Goal: Task Accomplishment & Management: Manage account settings

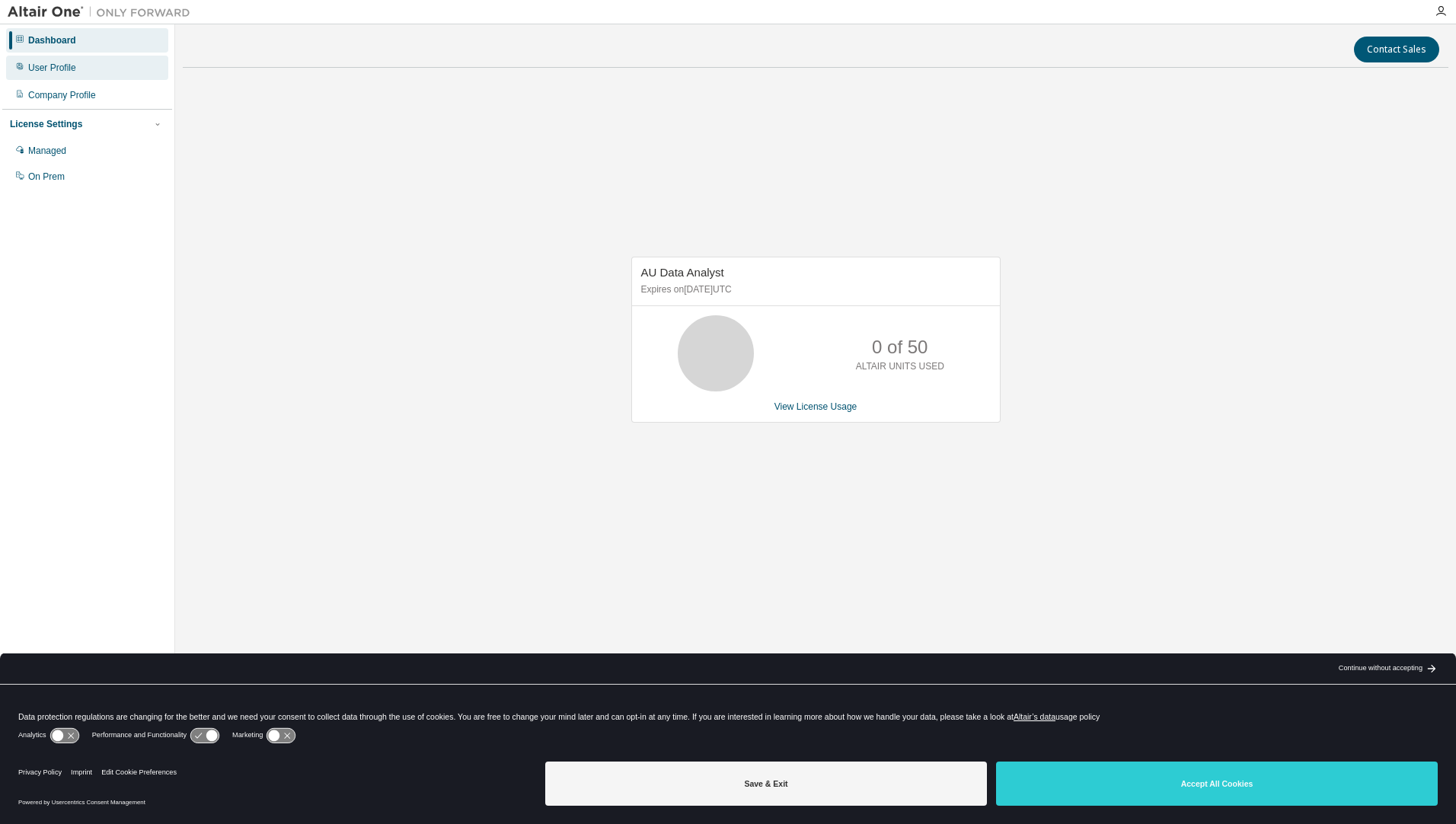
click at [73, 75] on div "User Profile" at bounding box center [87, 67] width 163 height 24
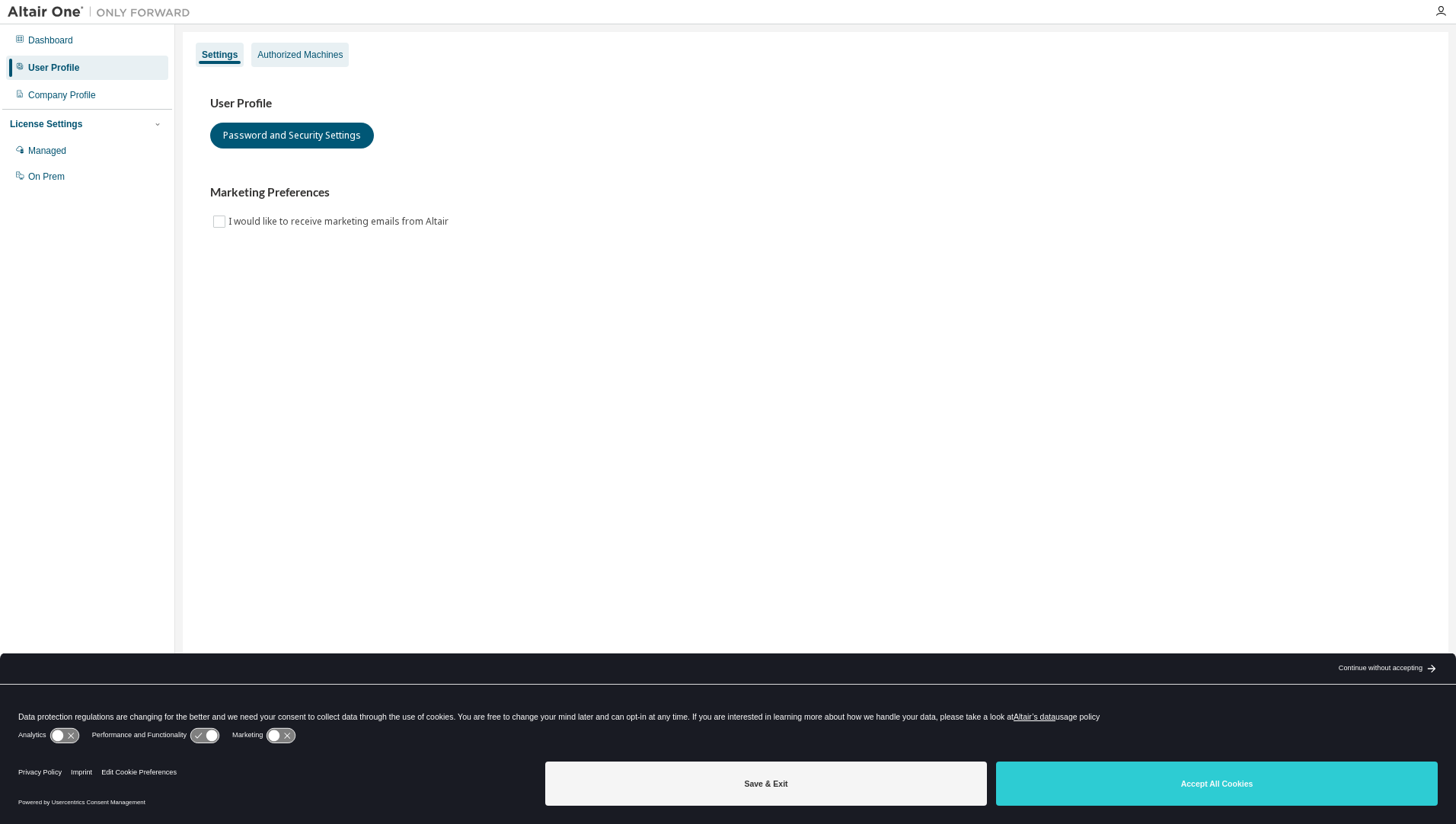
click at [299, 56] on div "Authorized Machines" at bounding box center [299, 55] width 85 height 12
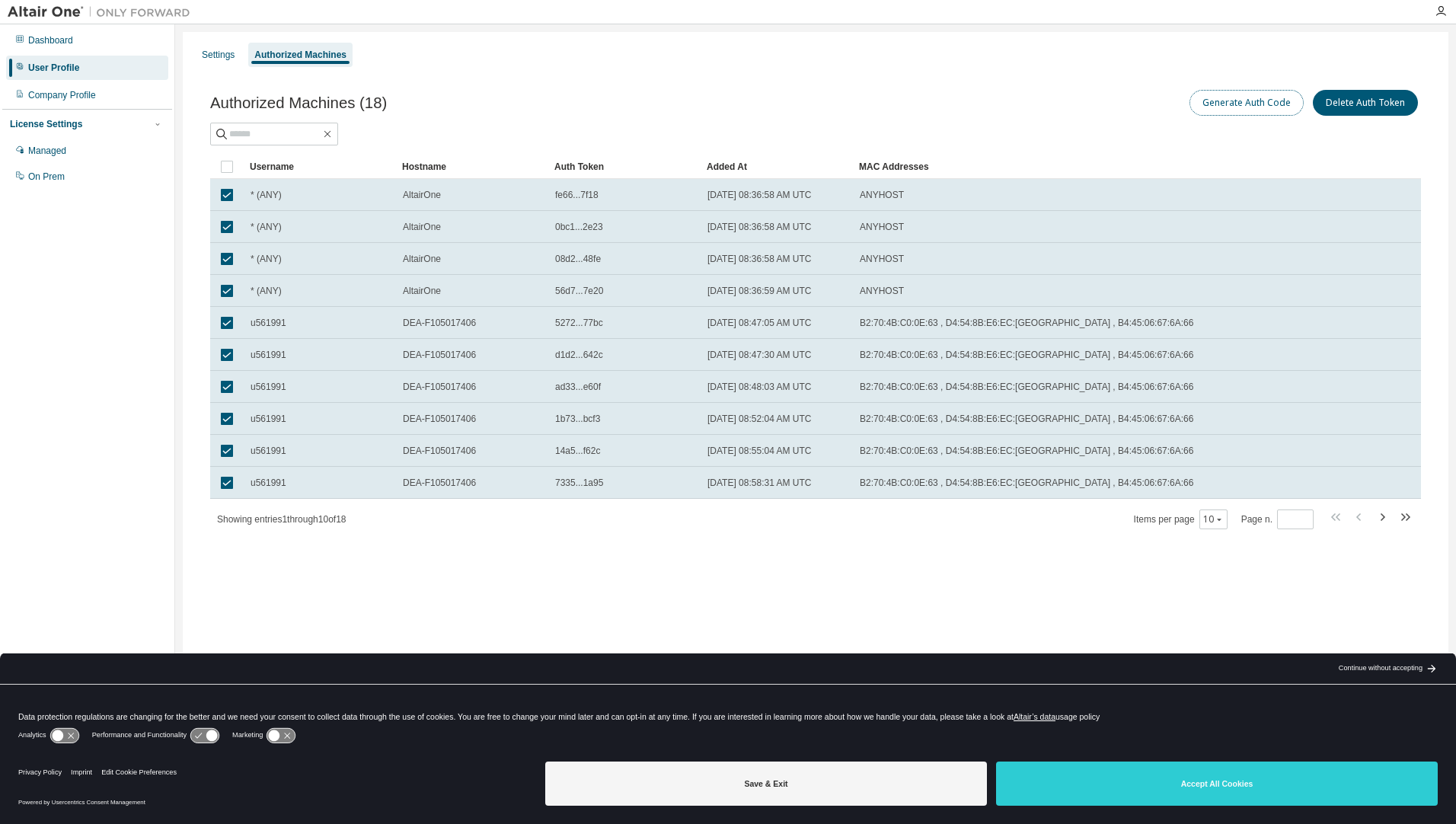
click at [1268, 100] on button "Generate Auth Code" at bounding box center [1246, 102] width 114 height 26
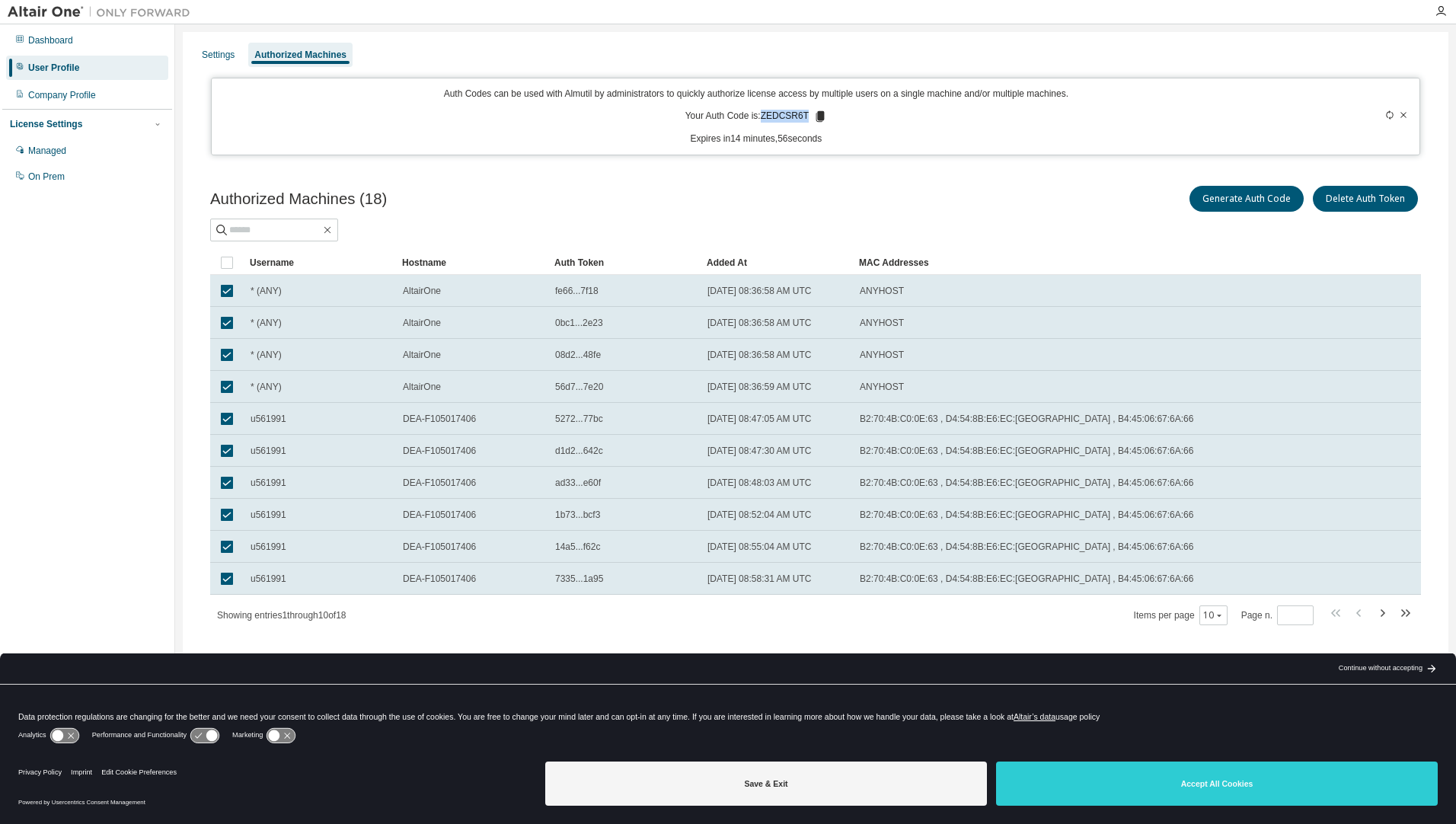
drag, startPoint x: 763, startPoint y: 114, endPoint x: 805, endPoint y: 113, distance: 42.0
click at [805, 113] on p "Your Auth Code is: ZEDCSR6T" at bounding box center [756, 117] width 142 height 13
copy p "ZEDCSR6T"
click at [61, 154] on div "Managed" at bounding box center [47, 150] width 38 height 12
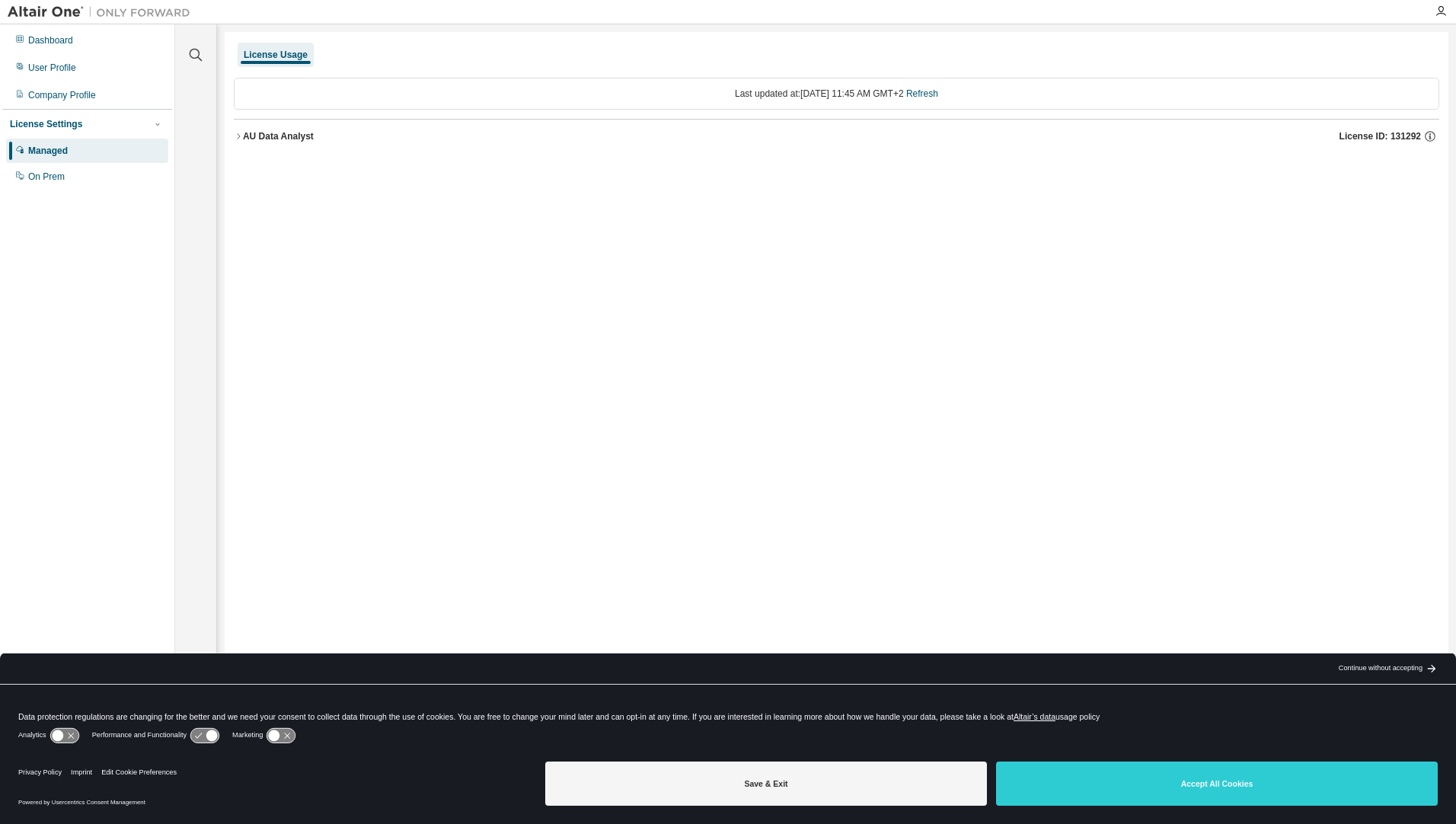
click at [235, 139] on icon "button" at bounding box center [238, 137] width 10 height 10
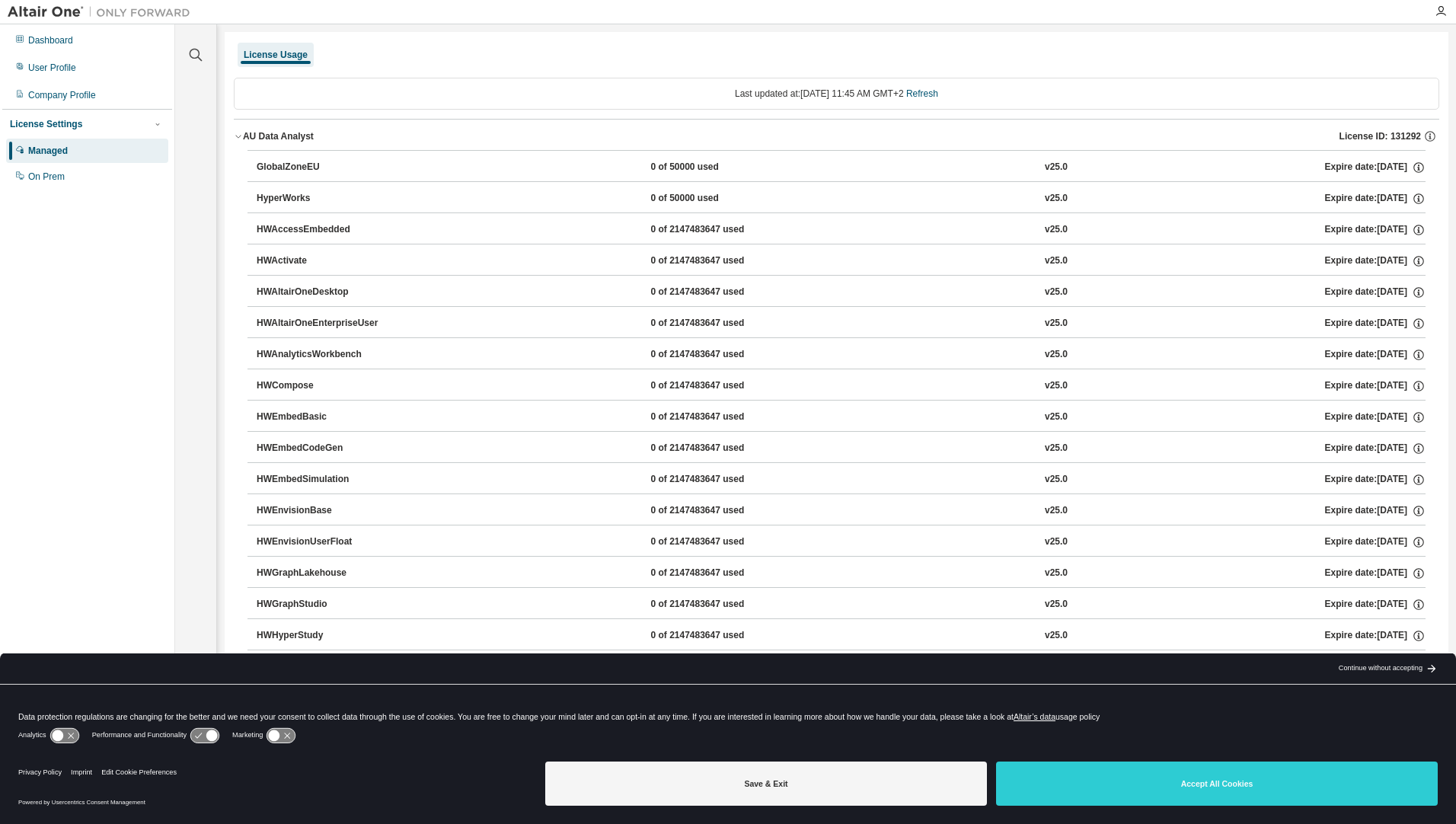
click at [235, 137] on icon "button" at bounding box center [238, 137] width 10 height 10
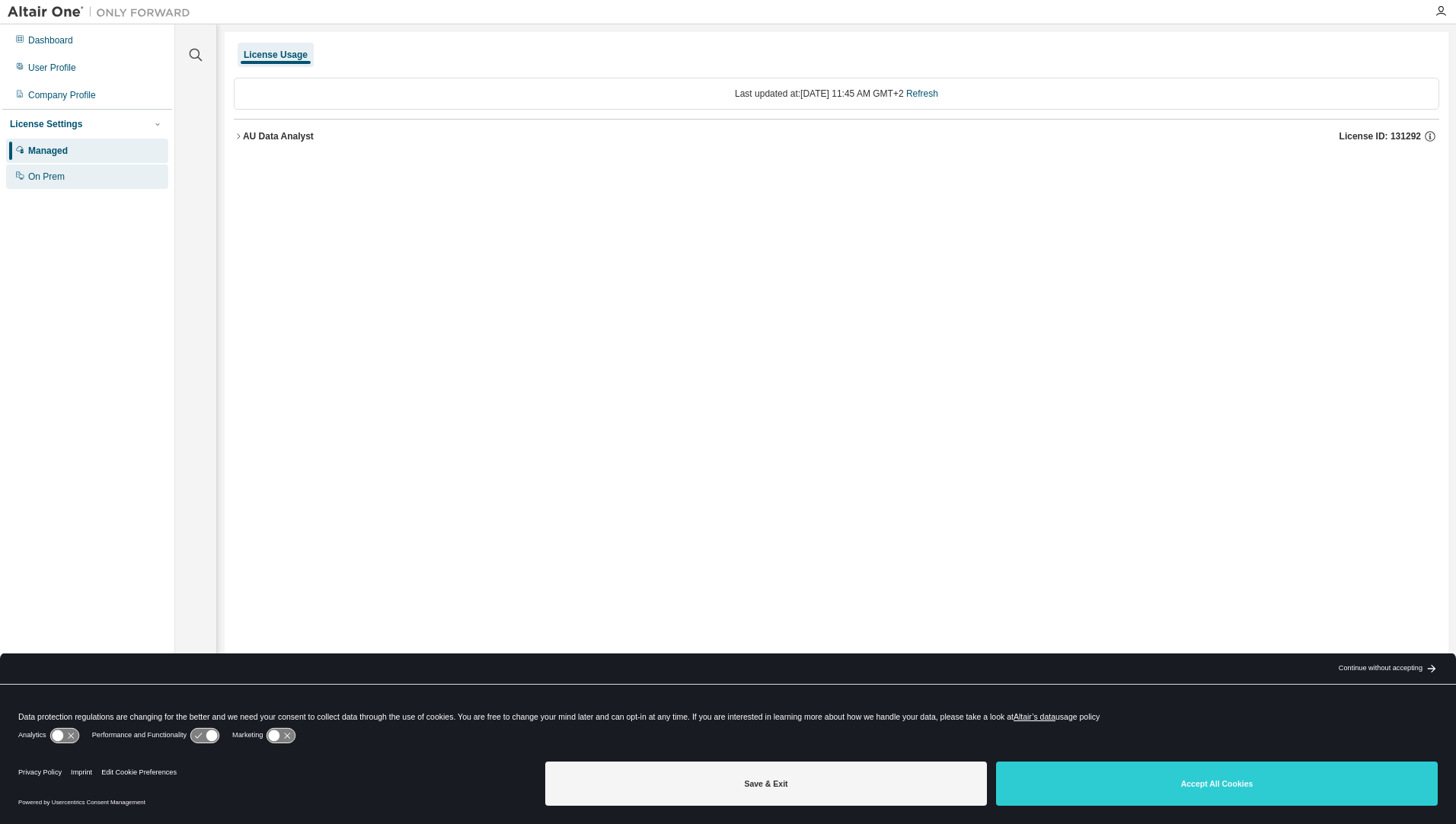
click at [41, 180] on div "On Prem" at bounding box center [46, 176] width 36 height 12
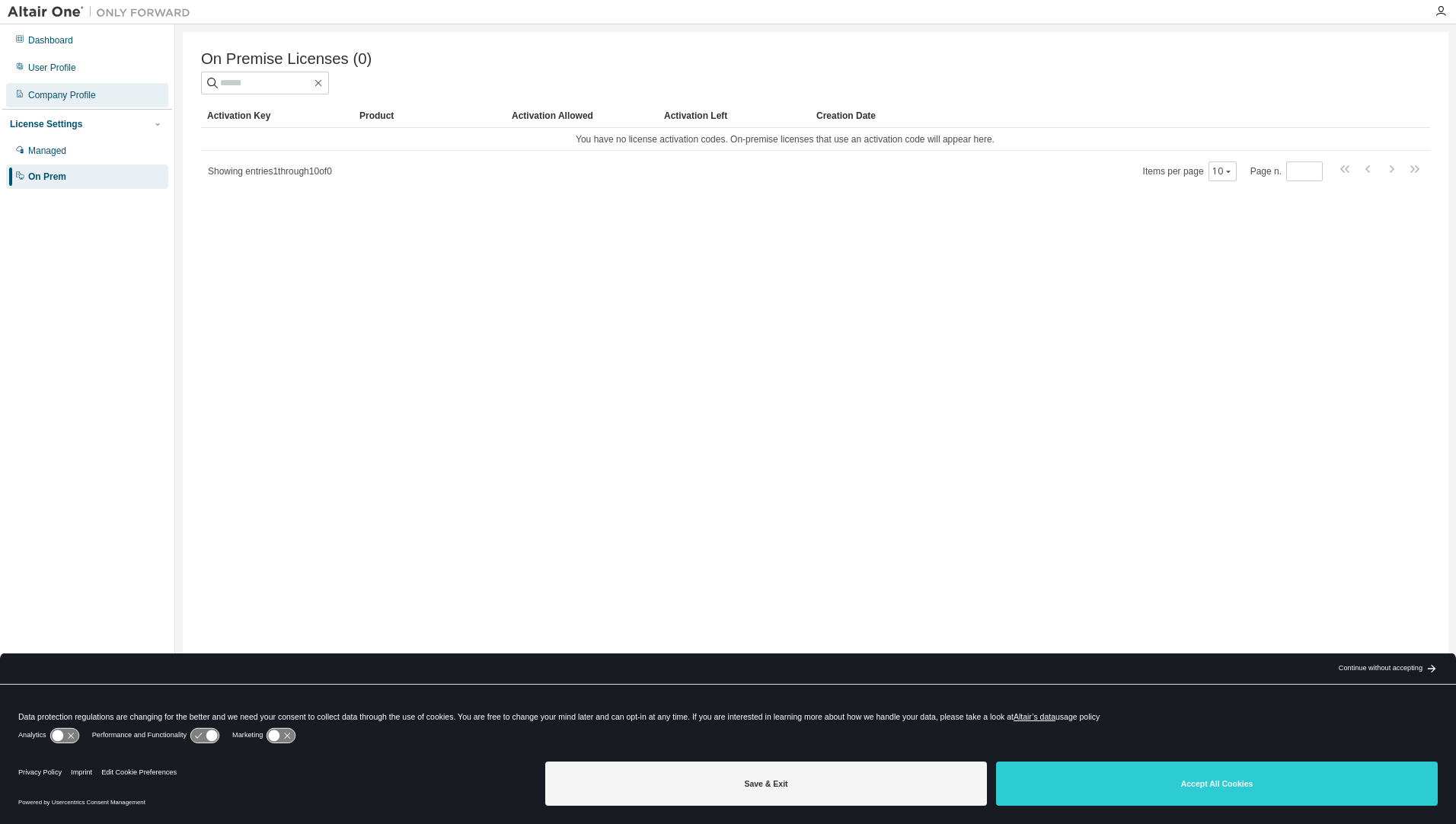
click at [83, 94] on div "Company Profile" at bounding box center [61, 95] width 68 height 12
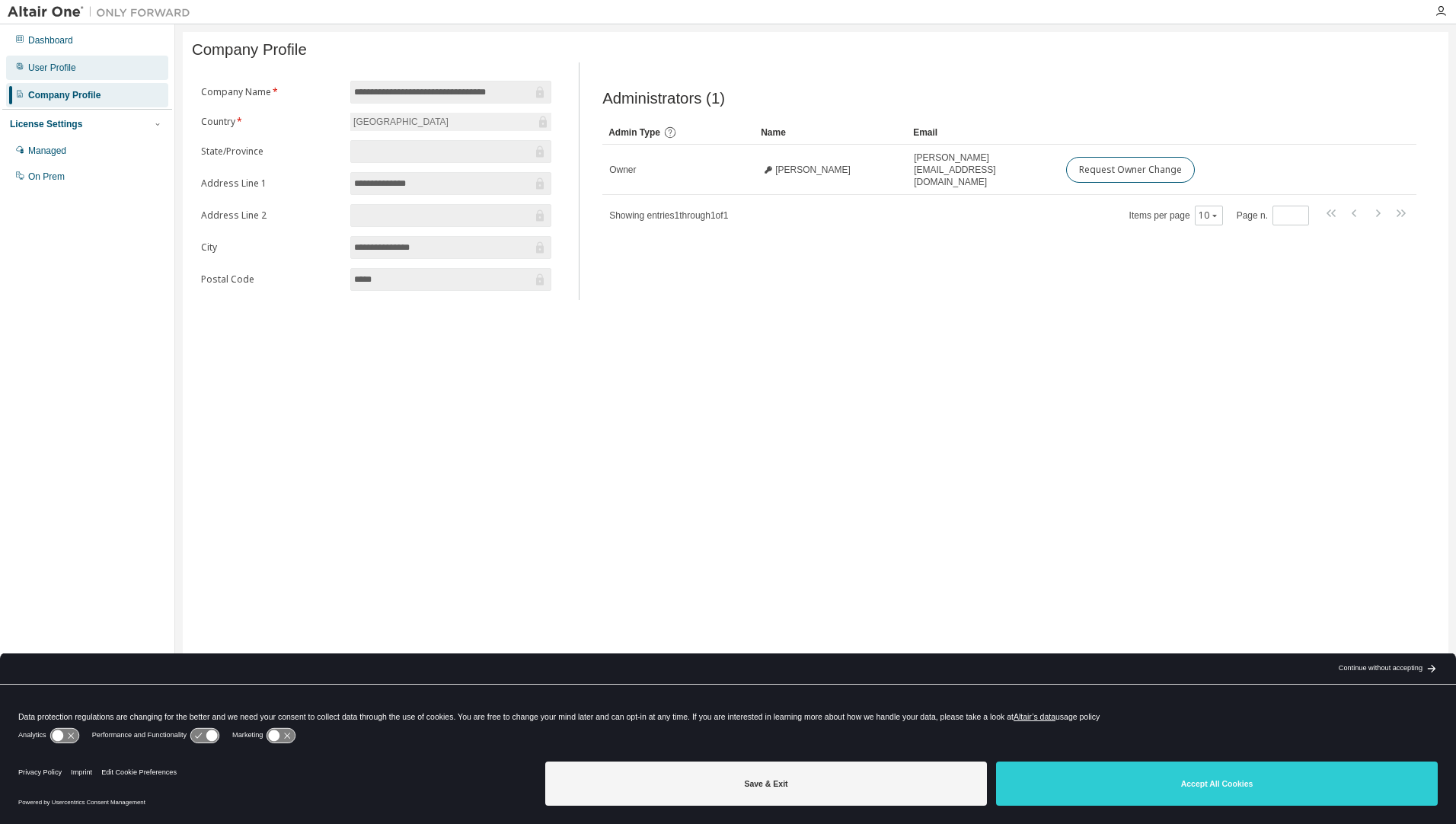
click at [46, 67] on div "User Profile" at bounding box center [52, 67] width 48 height 12
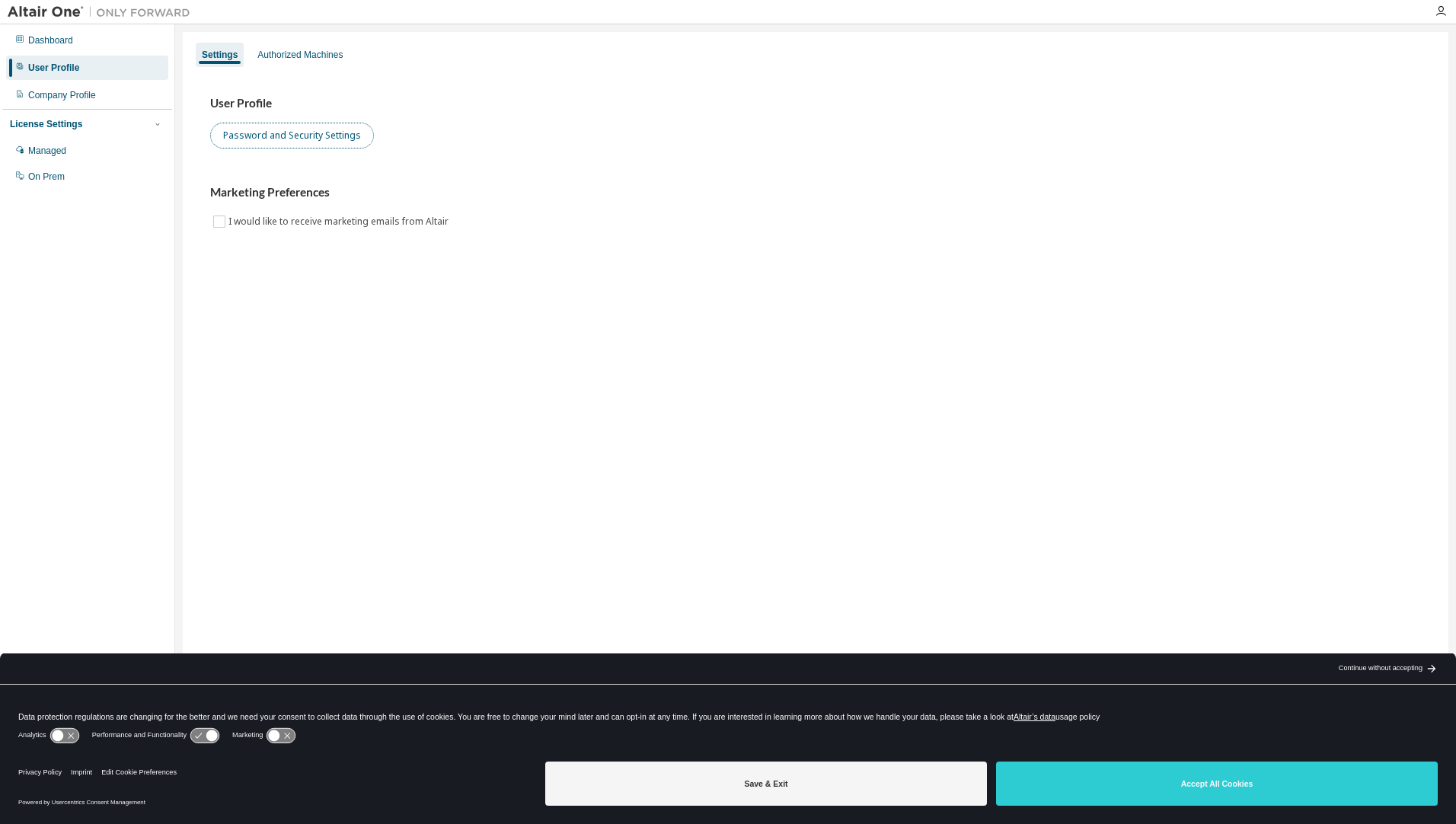
click at [297, 140] on button "Password and Security Settings" at bounding box center [292, 135] width 164 height 26
click at [312, 55] on div "Authorized Machines" at bounding box center [299, 55] width 85 height 12
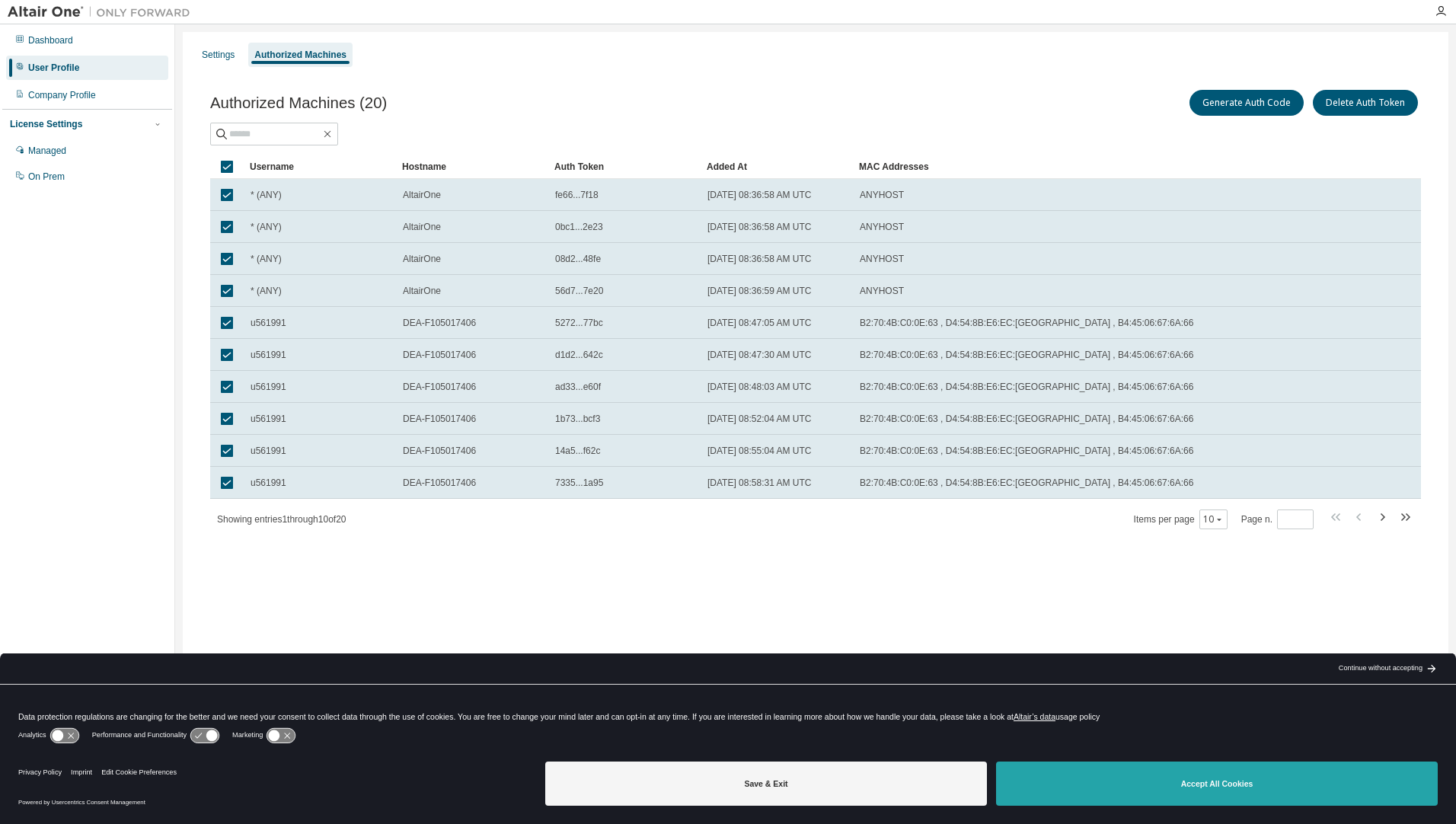
click at [1166, 787] on button "Accept All Cookies" at bounding box center [1217, 784] width 442 height 44
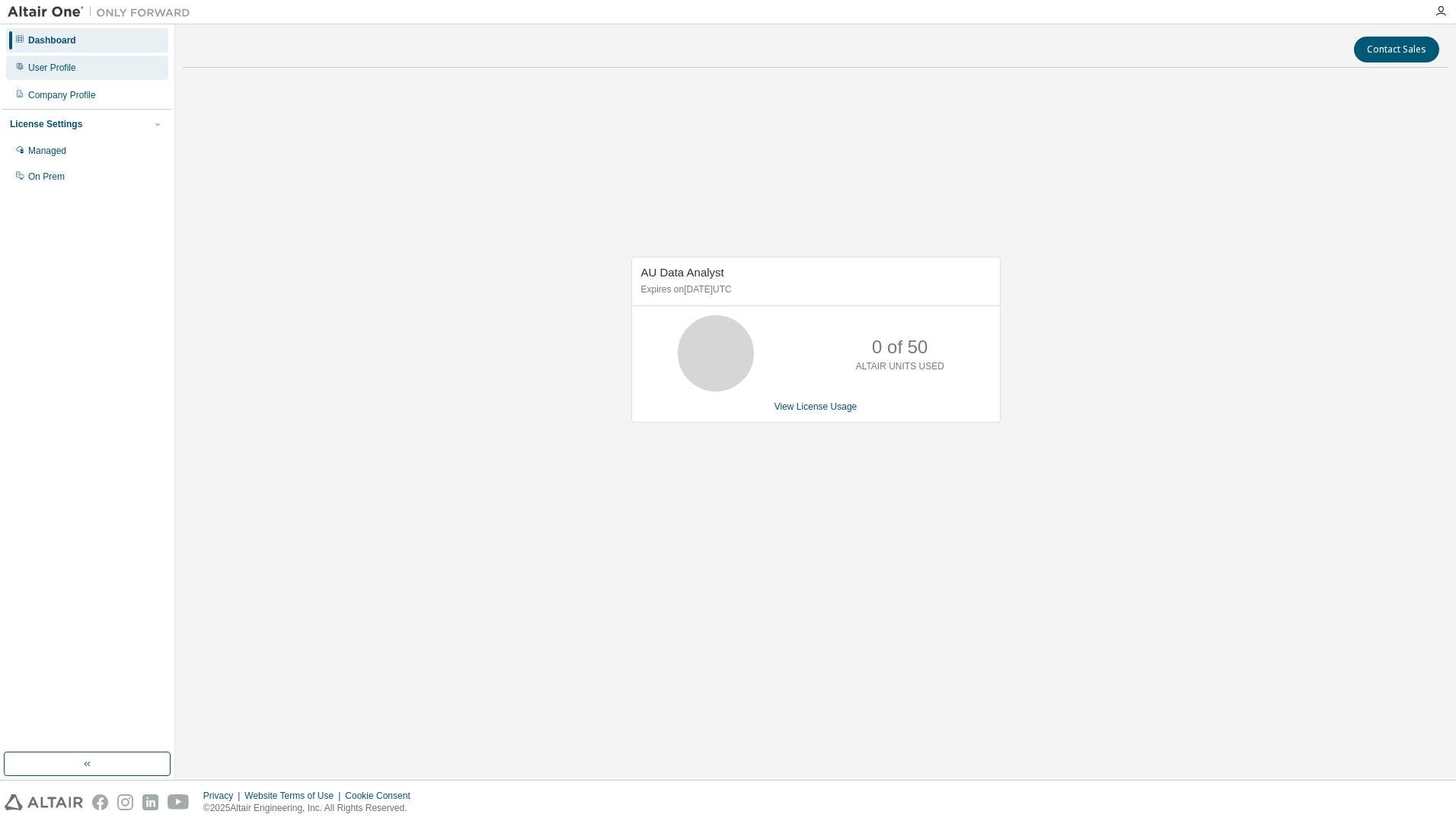
click at [58, 73] on div "User Profile" at bounding box center [52, 67] width 48 height 12
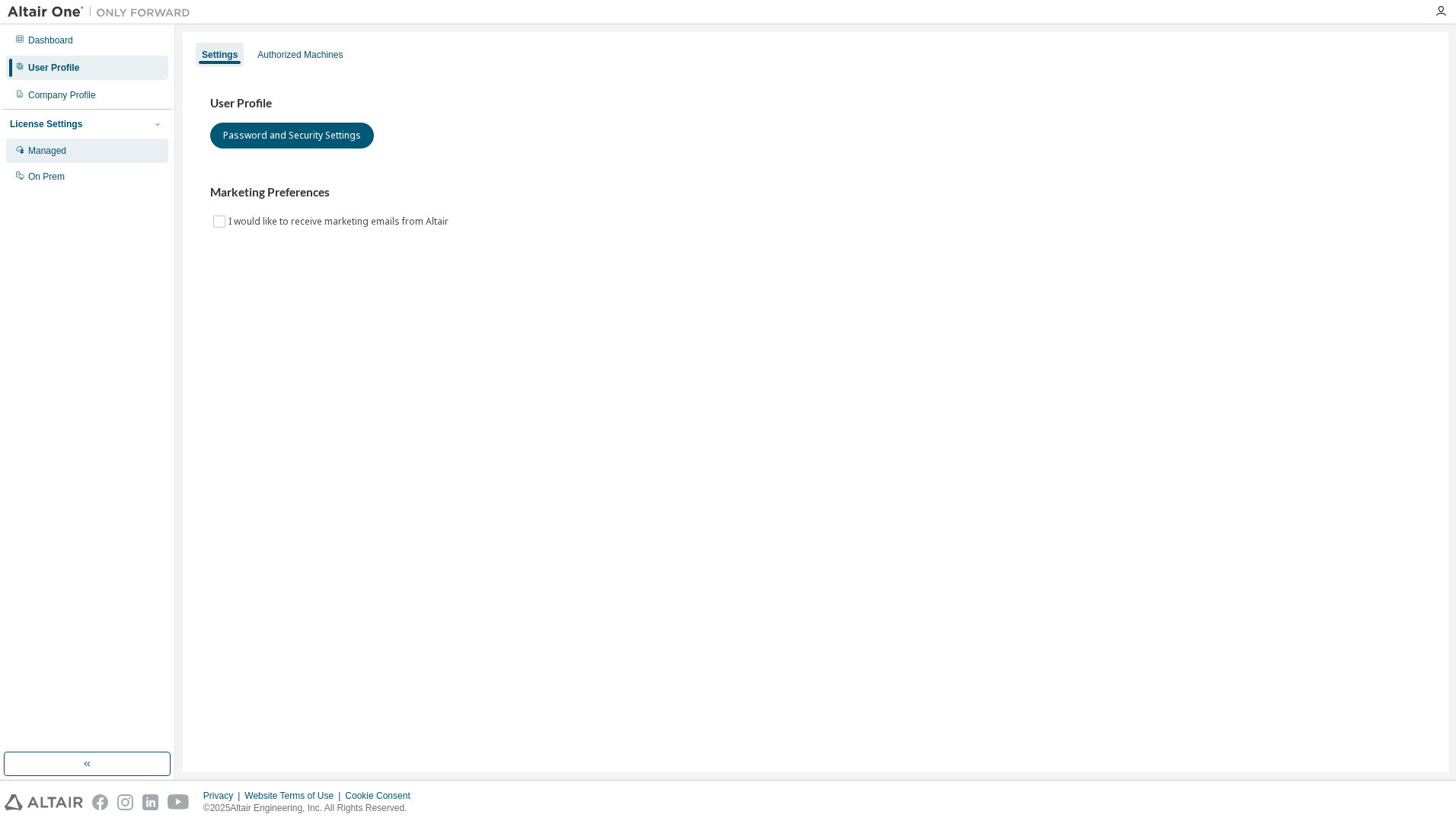
click at [55, 151] on div "Managed" at bounding box center [47, 150] width 38 height 12
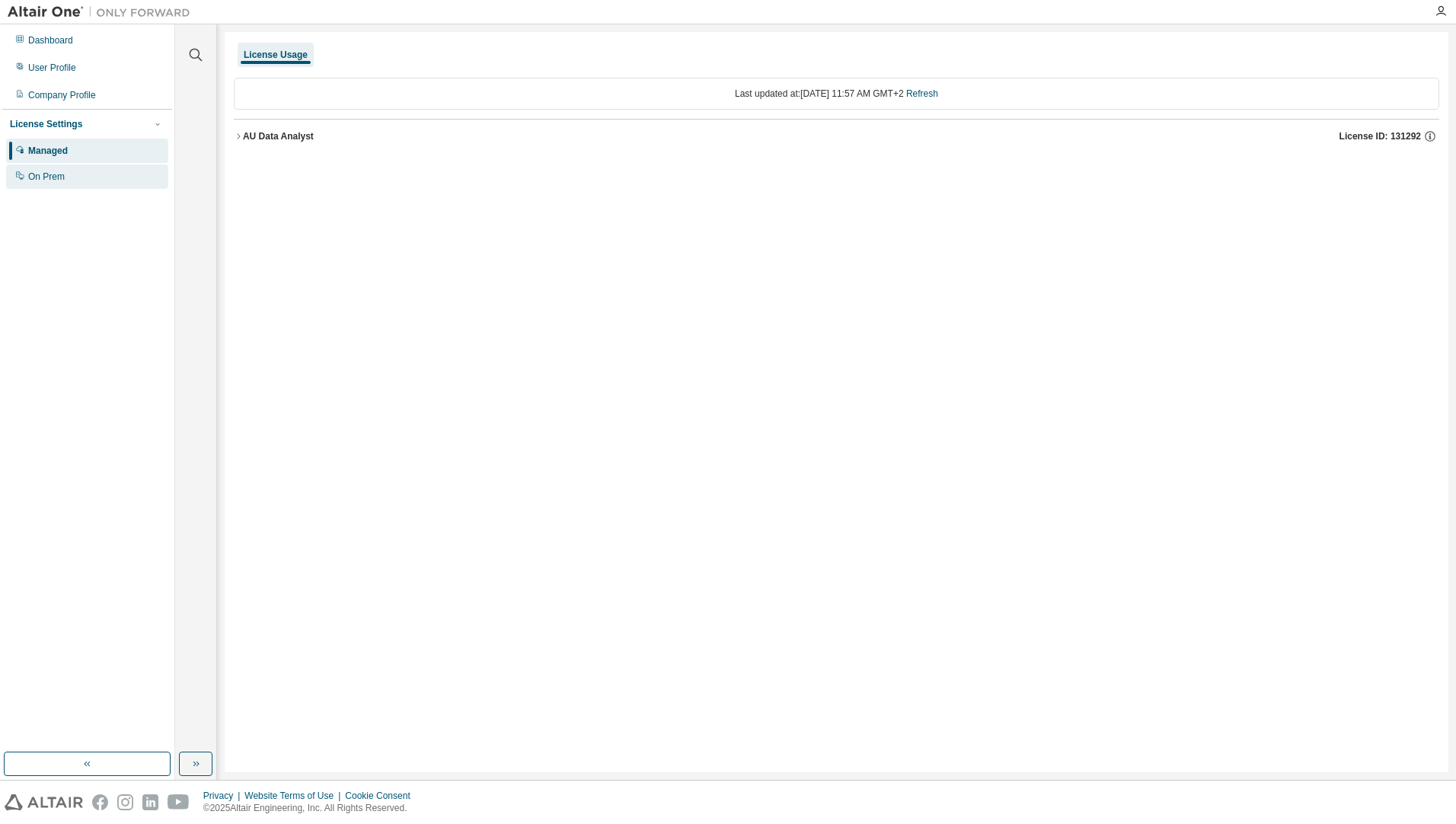
click at [43, 177] on div "On Prem" at bounding box center [46, 176] width 36 height 12
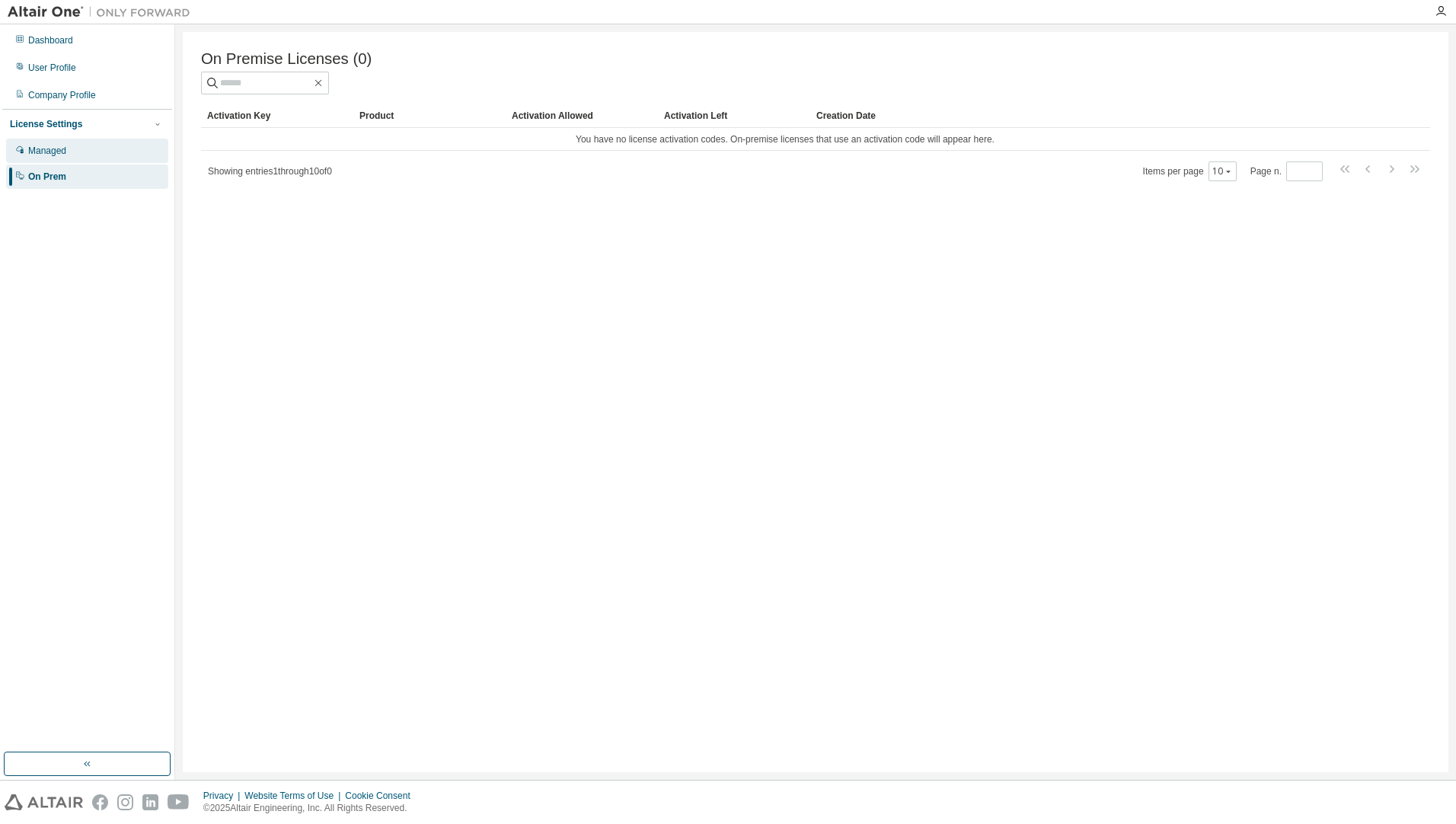
click at [47, 152] on div "Managed" at bounding box center [47, 150] width 38 height 12
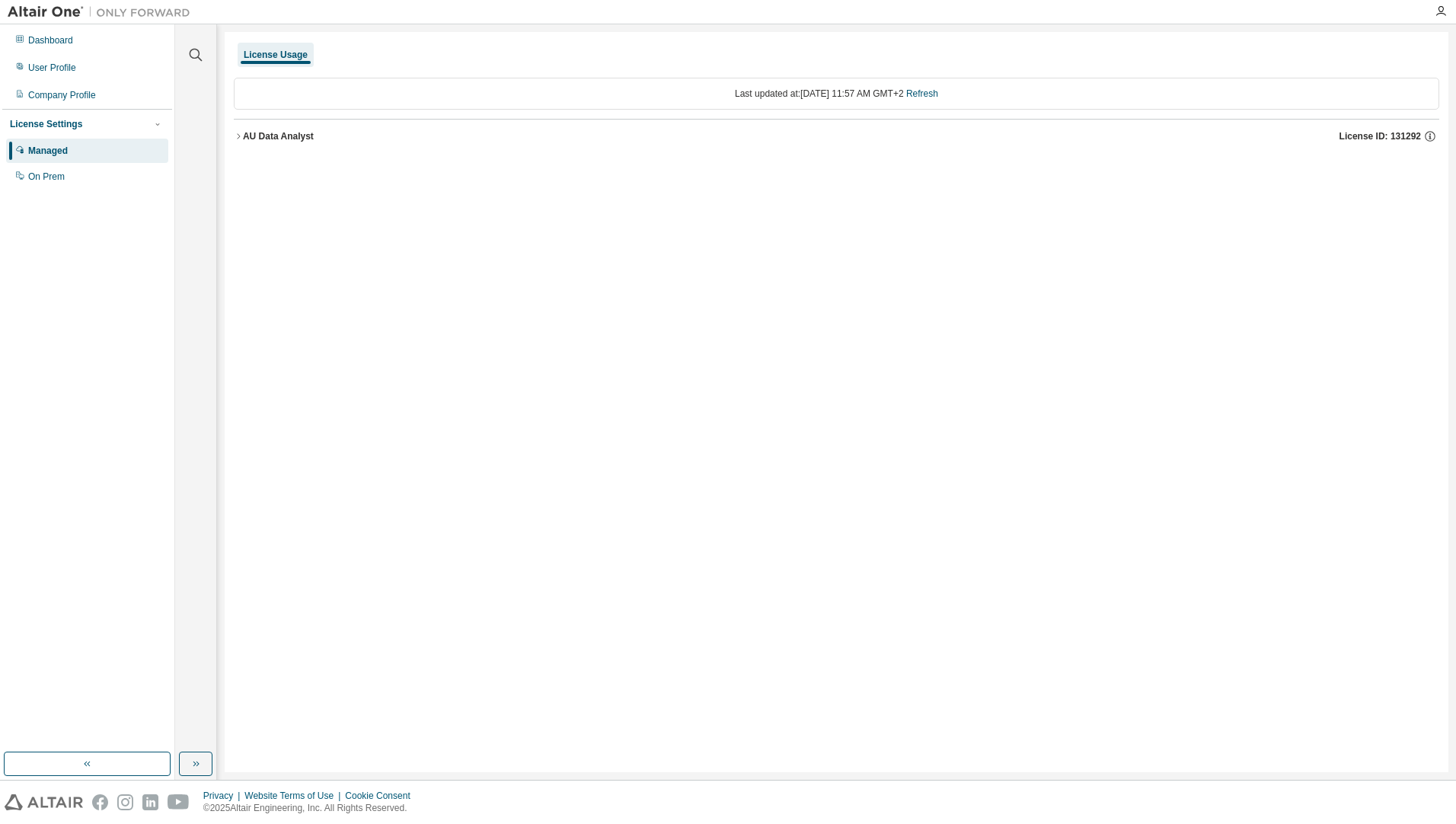
click at [54, 116] on div "License Settings Managed On Prem" at bounding box center [87, 149] width 170 height 81
click at [57, 95] on div "Company Profile" at bounding box center [61, 95] width 68 height 12
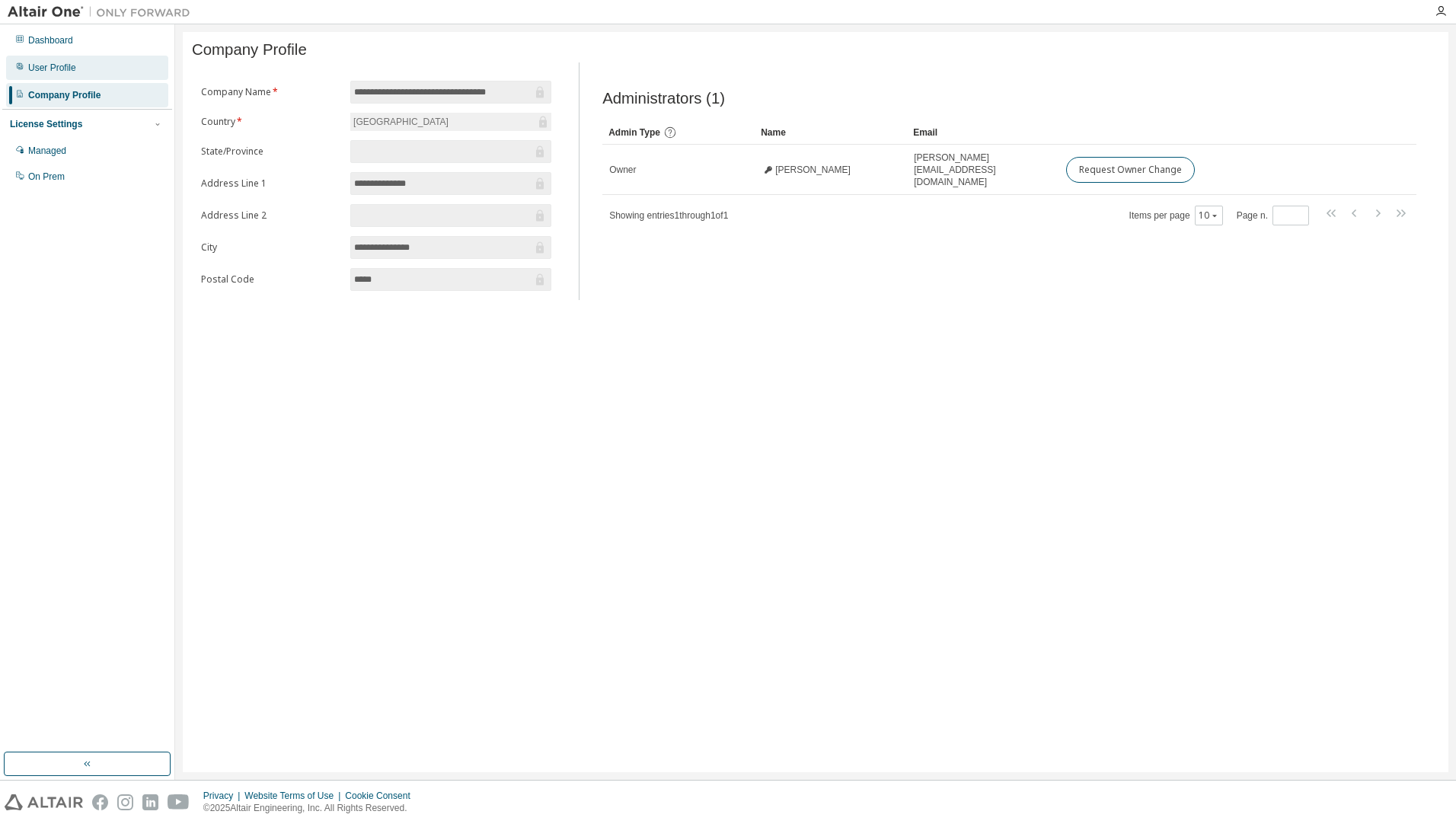
click at [62, 73] on div "User Profile" at bounding box center [52, 67] width 48 height 12
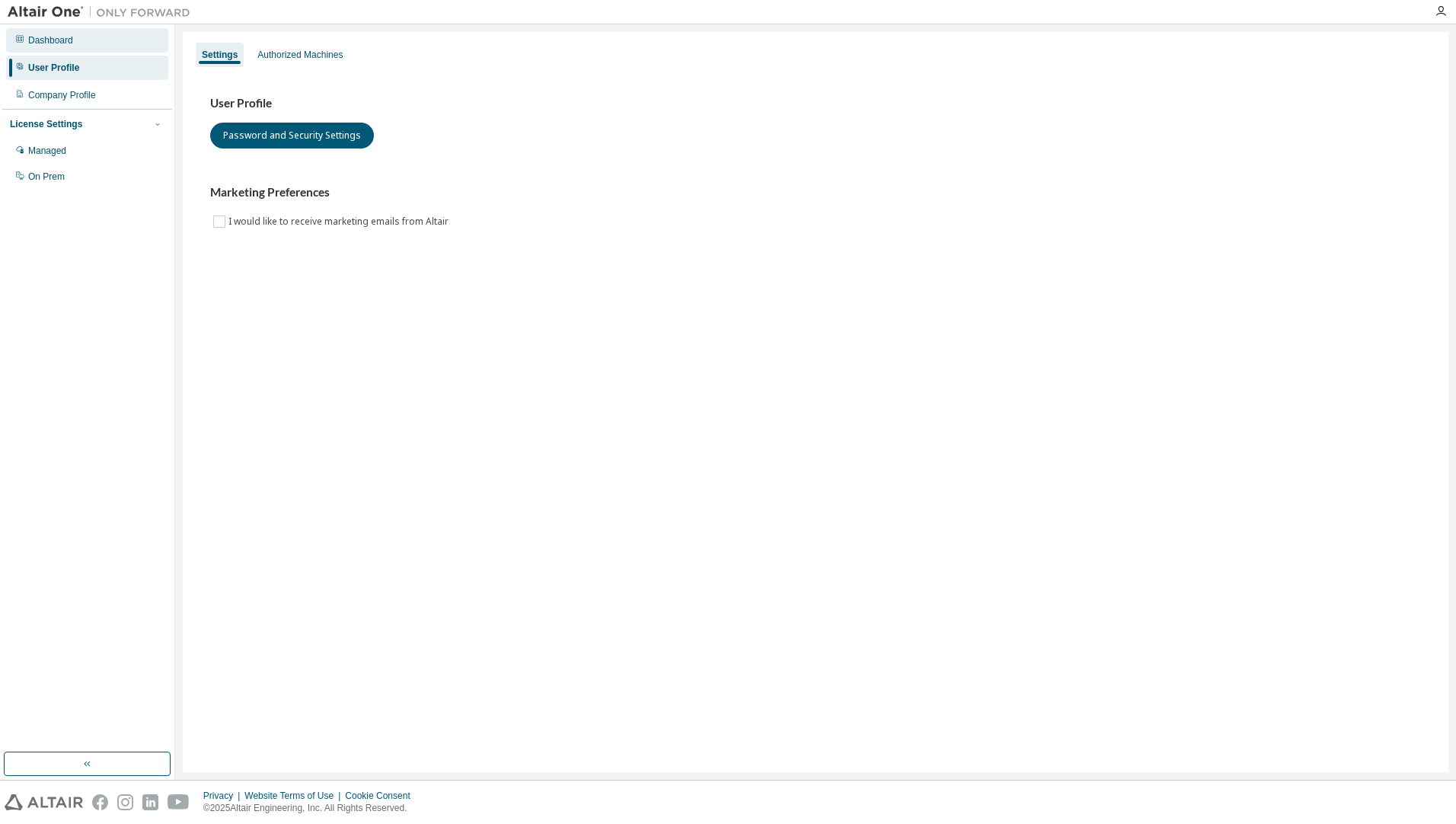
click at [60, 42] on div "Dashboard" at bounding box center [50, 40] width 45 height 12
